Goal: Task Accomplishment & Management: Use online tool/utility

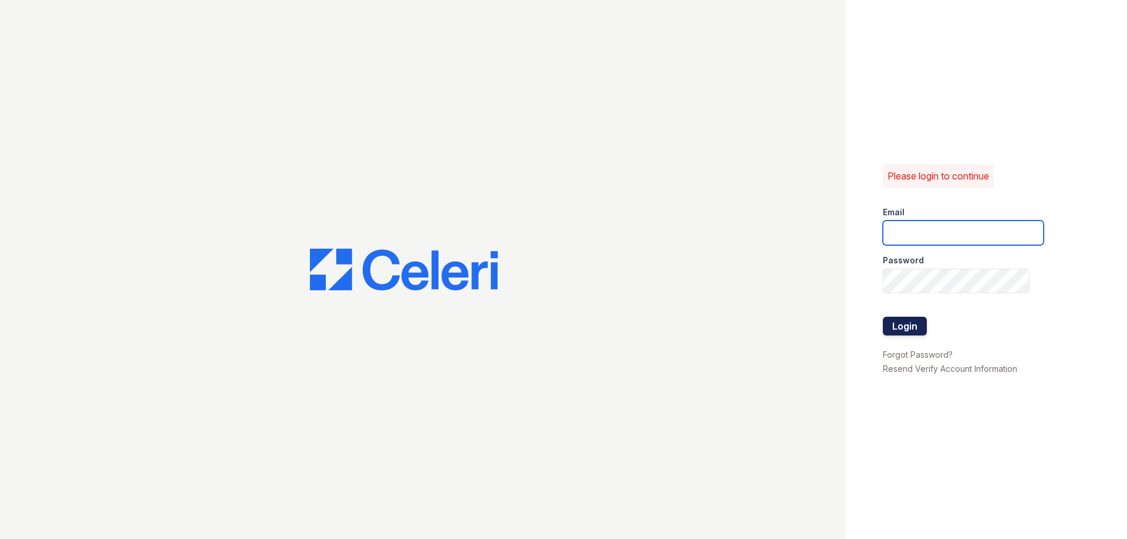
type input "[EMAIL_ADDRESS][DOMAIN_NAME]"
click at [909, 323] on button "Login" at bounding box center [905, 326] width 44 height 19
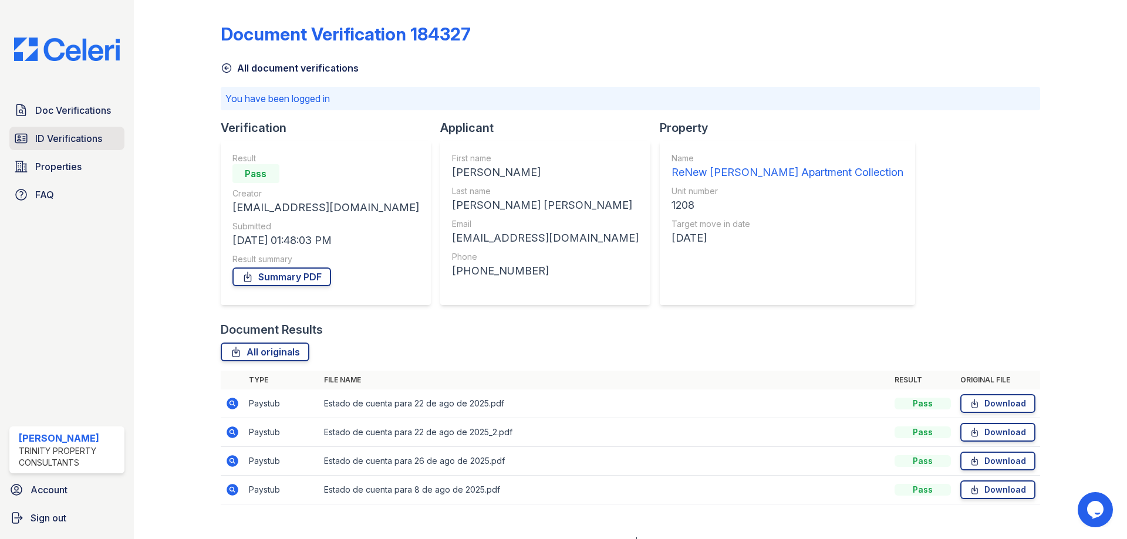
click at [89, 138] on span "ID Verifications" at bounding box center [68, 138] width 67 height 14
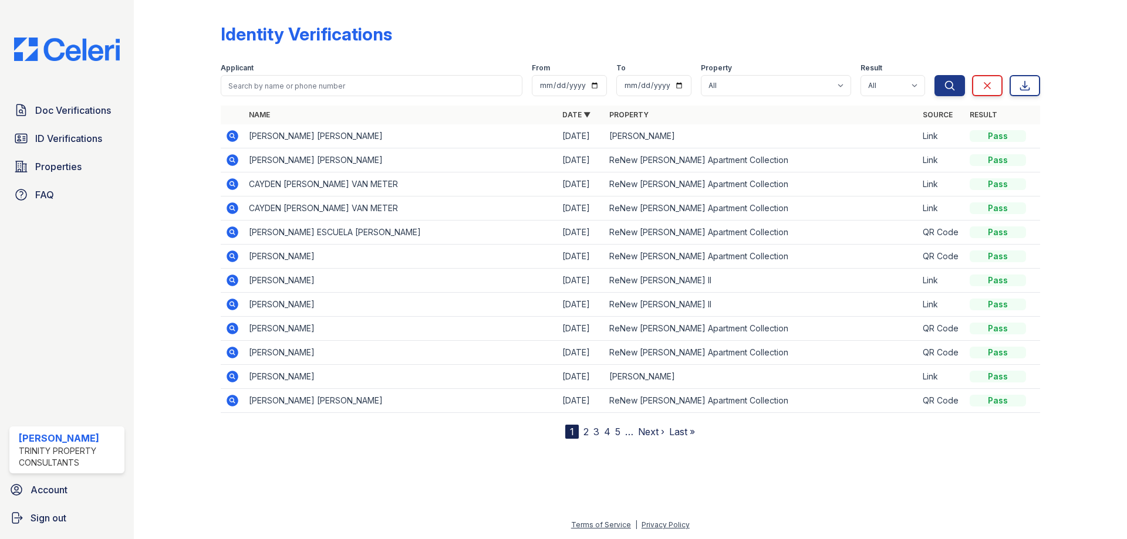
click at [89, 138] on span "ID Verifications" at bounding box center [68, 138] width 67 height 14
click at [93, 138] on span "ID Verifications" at bounding box center [68, 138] width 67 height 14
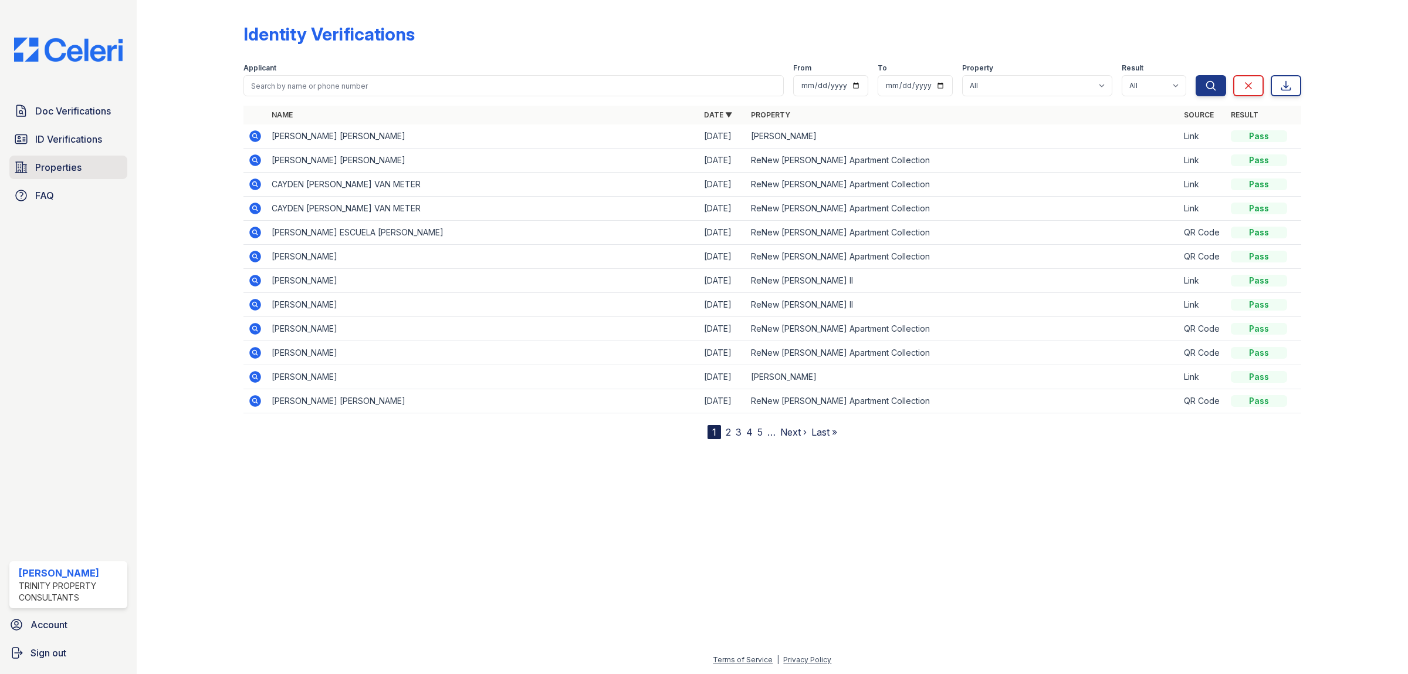
click at [91, 173] on link "Properties" at bounding box center [68, 166] width 118 height 23
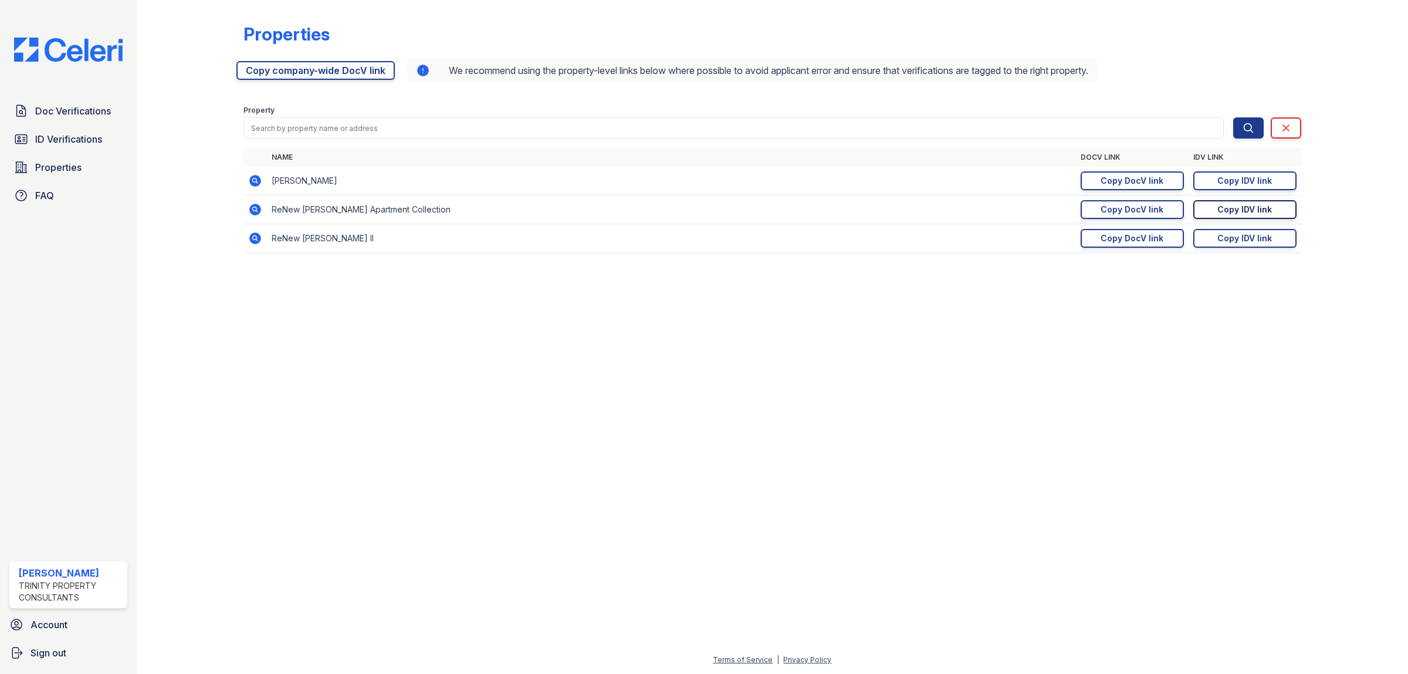
click at [1126, 211] on div "Copy IDV link" at bounding box center [1245, 210] width 55 height 12
click at [45, 47] on img at bounding box center [68, 50] width 127 height 24
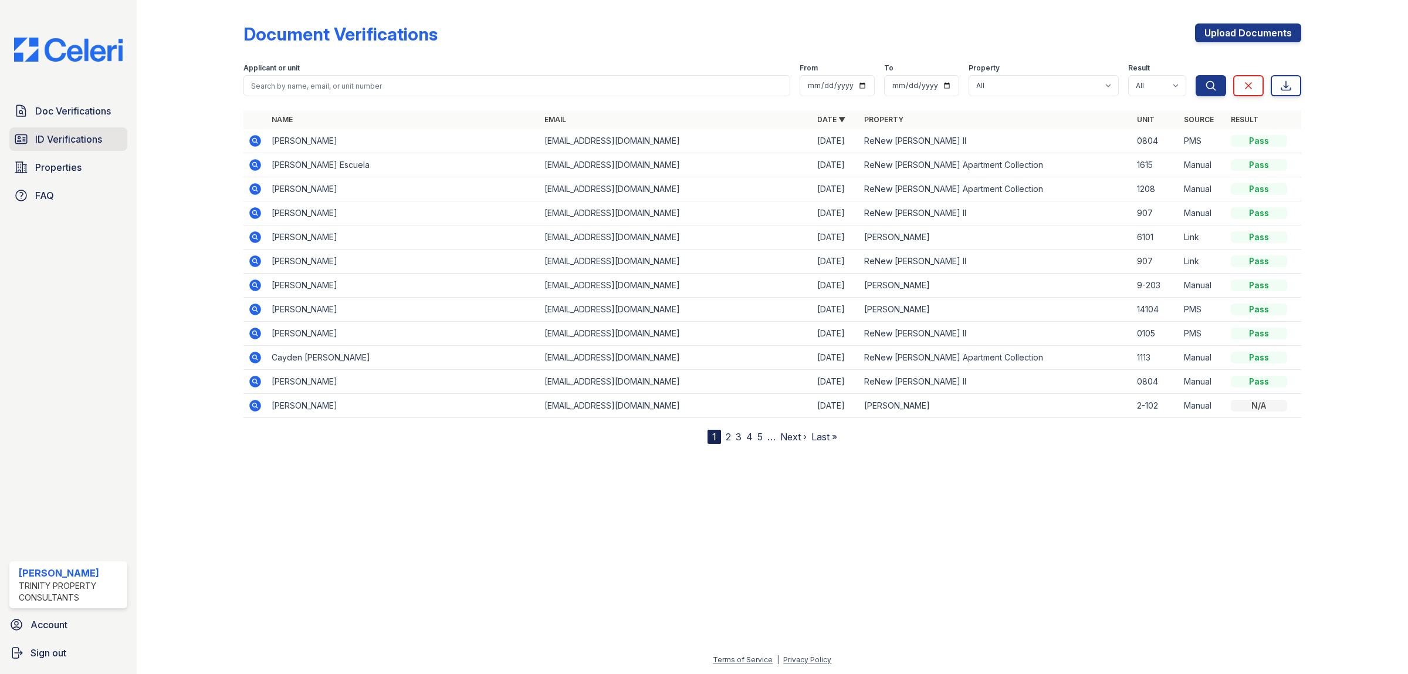
click at [94, 141] on span "ID Verifications" at bounding box center [68, 139] width 67 height 14
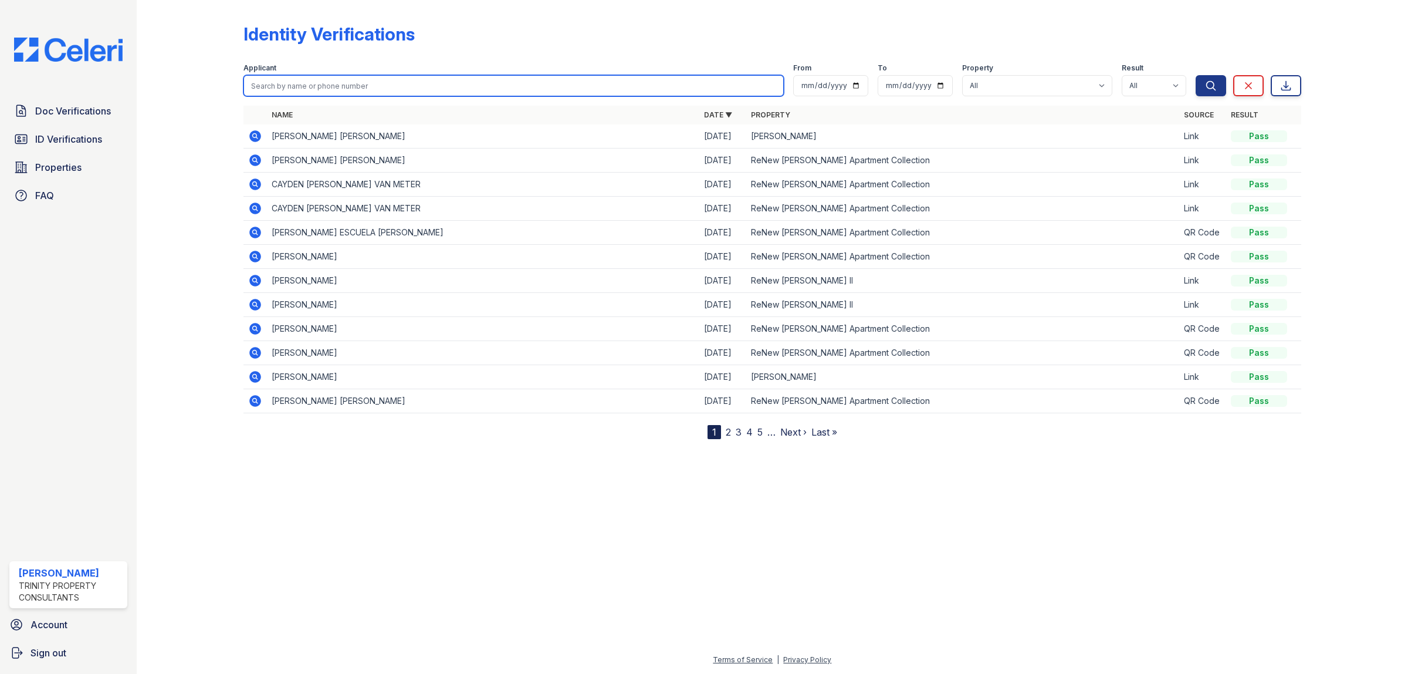
click at [339, 82] on input "search" at bounding box center [514, 85] width 540 height 21
type input "maci"
click at [1126, 75] on button "Search" at bounding box center [1211, 85] width 31 height 21
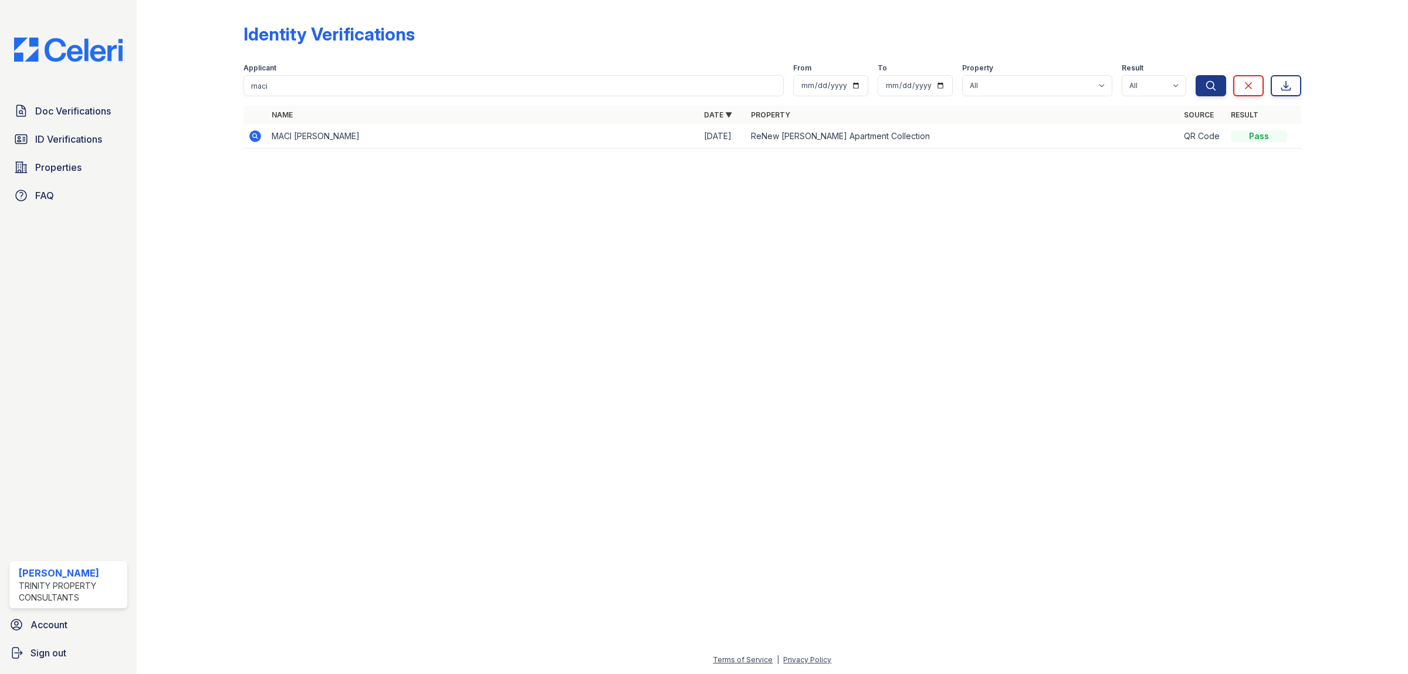
click at [254, 137] on icon at bounding box center [255, 136] width 14 height 14
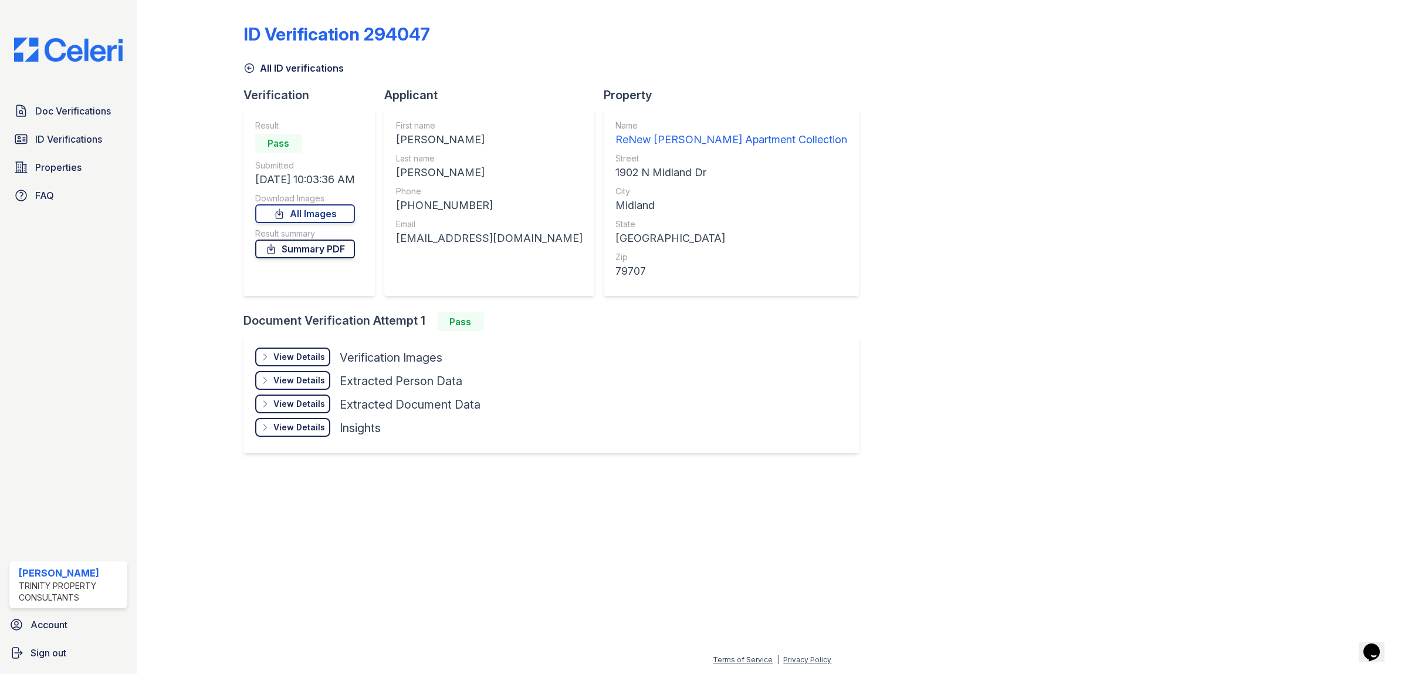
click at [332, 252] on link "Summary PDF" at bounding box center [305, 248] width 100 height 19
